Goal: Navigation & Orientation: Go to known website

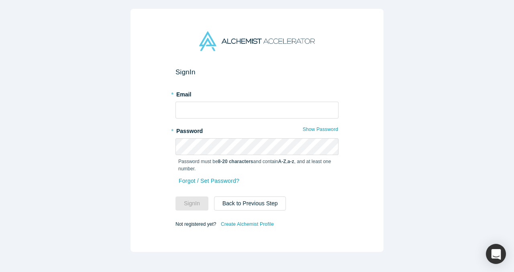
click at [259, 116] on input "text" at bounding box center [257, 110] width 163 height 17
click at [0, 272] on com-1password-button at bounding box center [0, 272] width 0 height 0
type input "[EMAIL_ADDRESS]"
